Goal: Use online tool/utility: Use online tool/utility

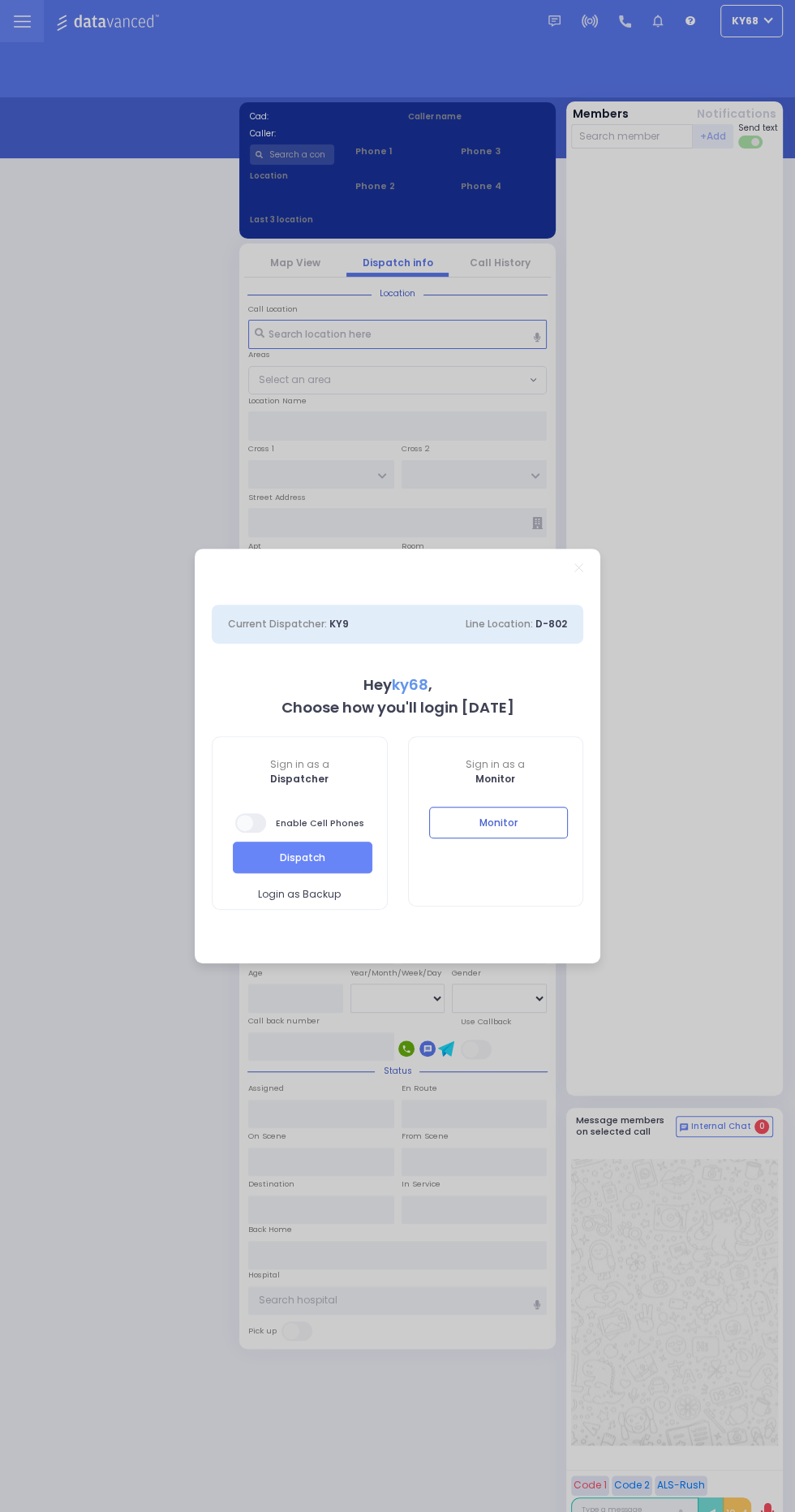
select select "12"
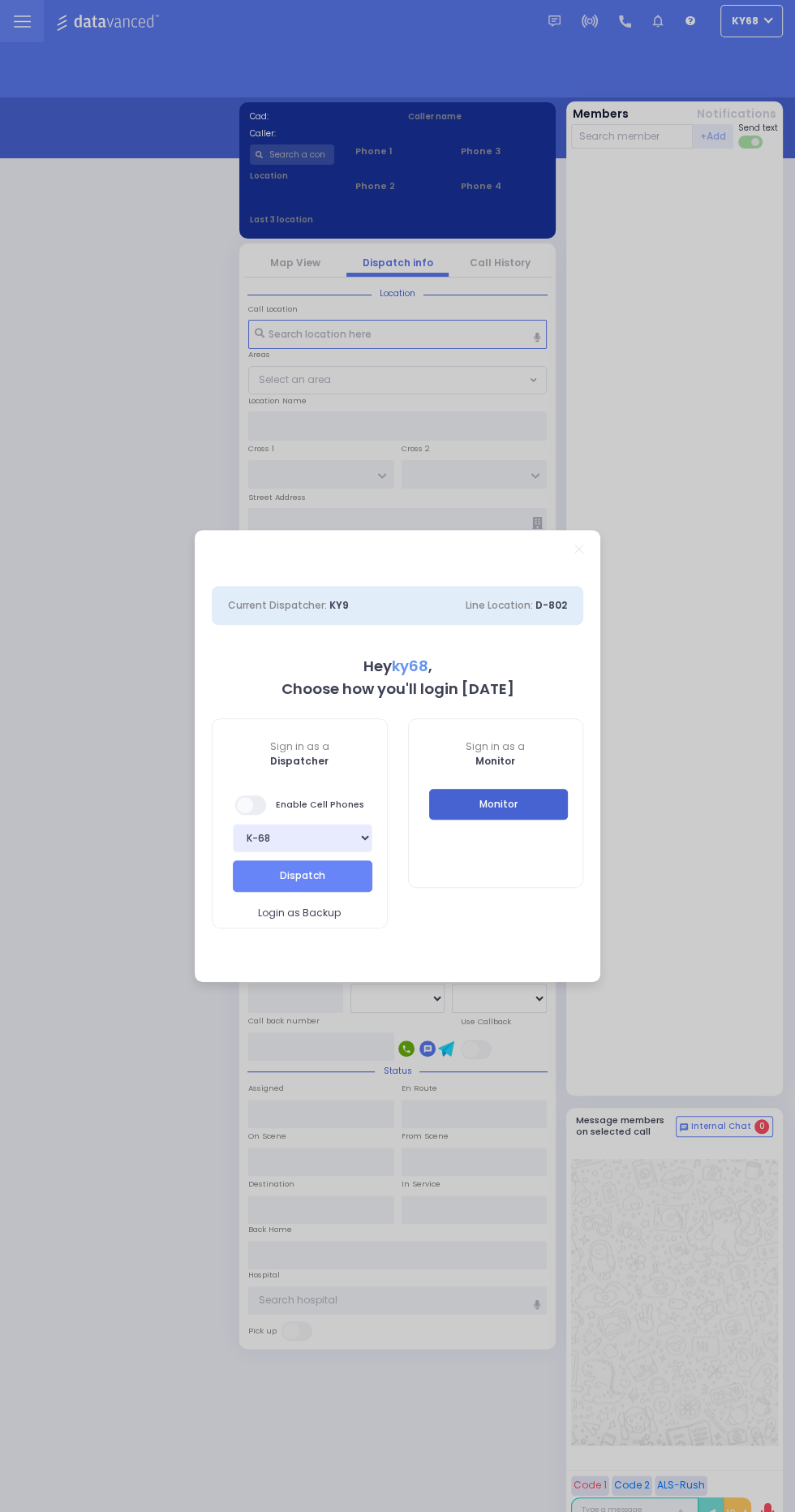
click at [523, 814] on button "Monitor" at bounding box center [499, 804] width 140 height 31
